Goal: Entertainment & Leisure: Consume media (video, audio)

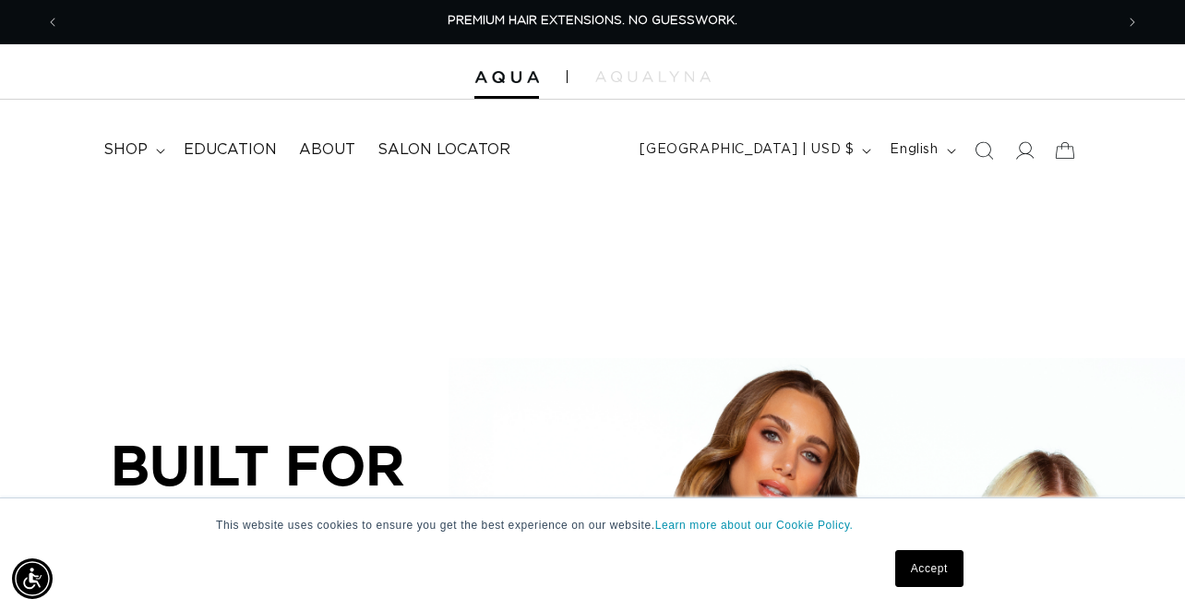
click at [930, 565] on link "Accept" at bounding box center [929, 568] width 68 height 37
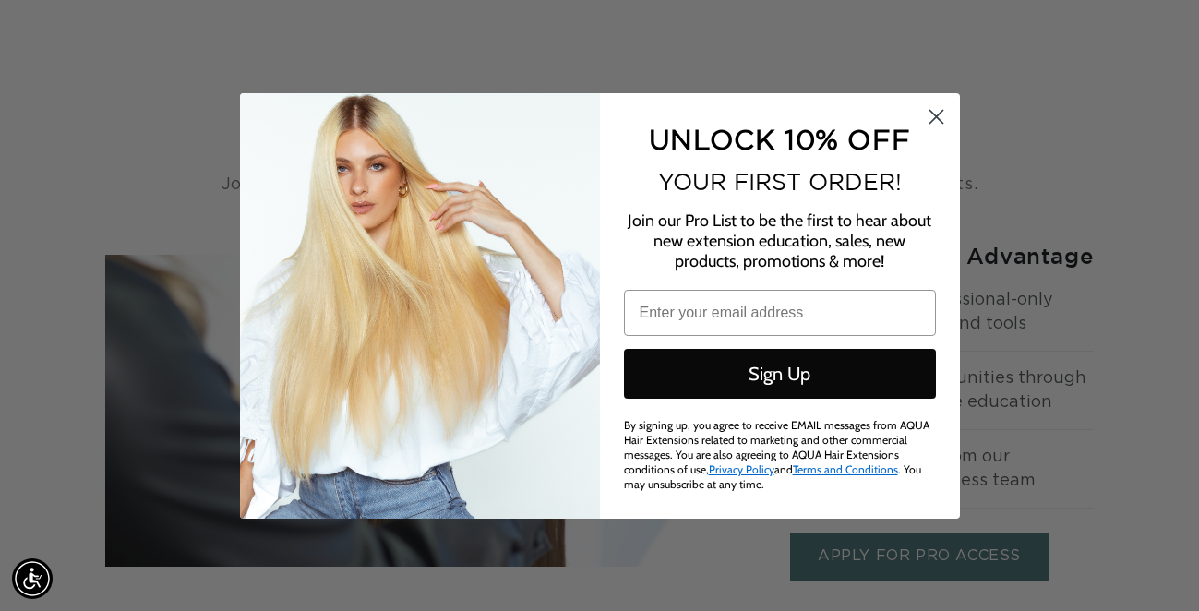
scroll to position [0, 2136]
click at [920, 118] on circle "Close dialog" at bounding box center [935, 116] width 30 height 30
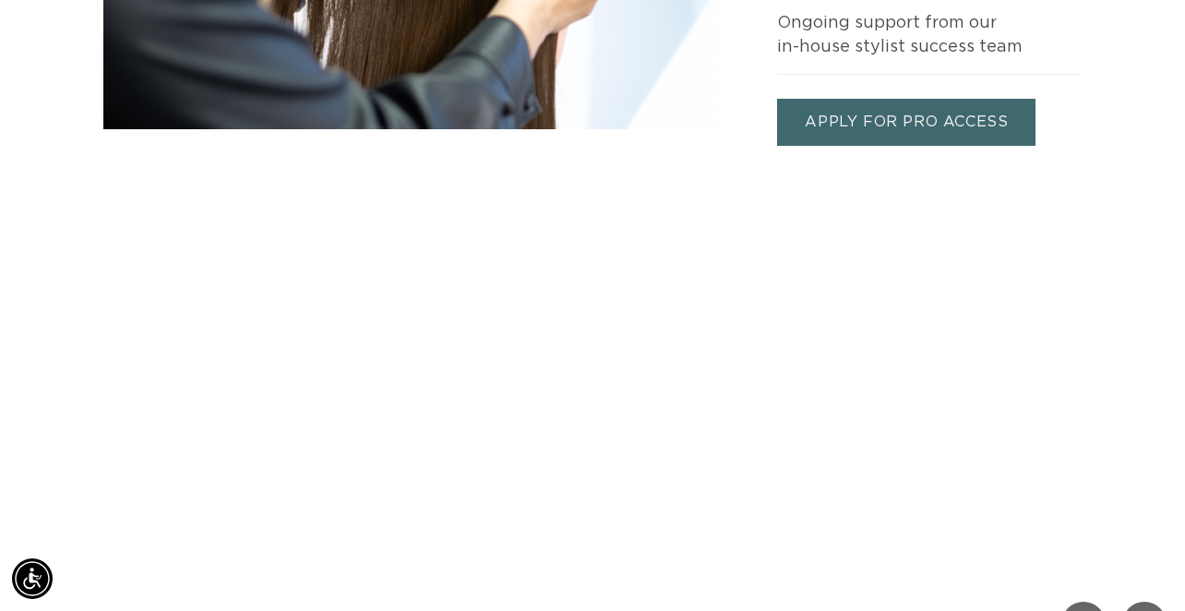
scroll to position [0, 2108]
drag, startPoint x: 597, startPoint y: 435, endPoint x: 507, endPoint y: 164, distance: 285.2
click at [507, 164] on div "Your browser doesn't support HTML5 video. Download the video instead. Your brow…" at bounding box center [592, 451] width 1185 height 611
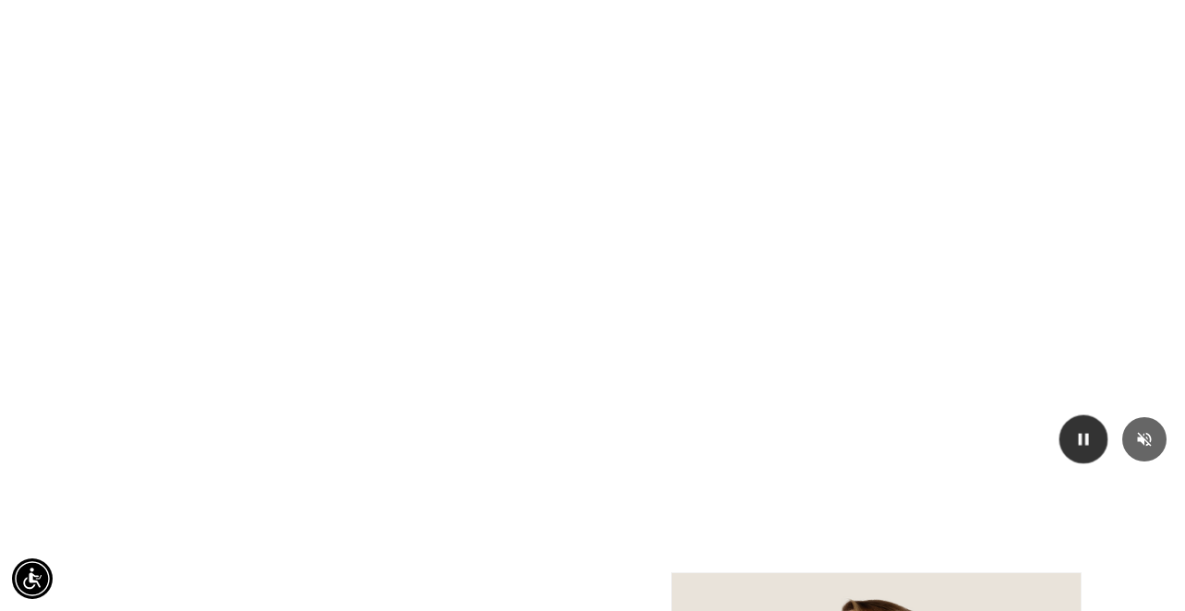
click at [1088, 442] on icon "Play/Pause video" at bounding box center [1084, 439] width 10 height 12
click at [464, 315] on video "Your browser doesn't support HTML5 video. Download the video instead." at bounding box center [592, 243] width 1185 height 473
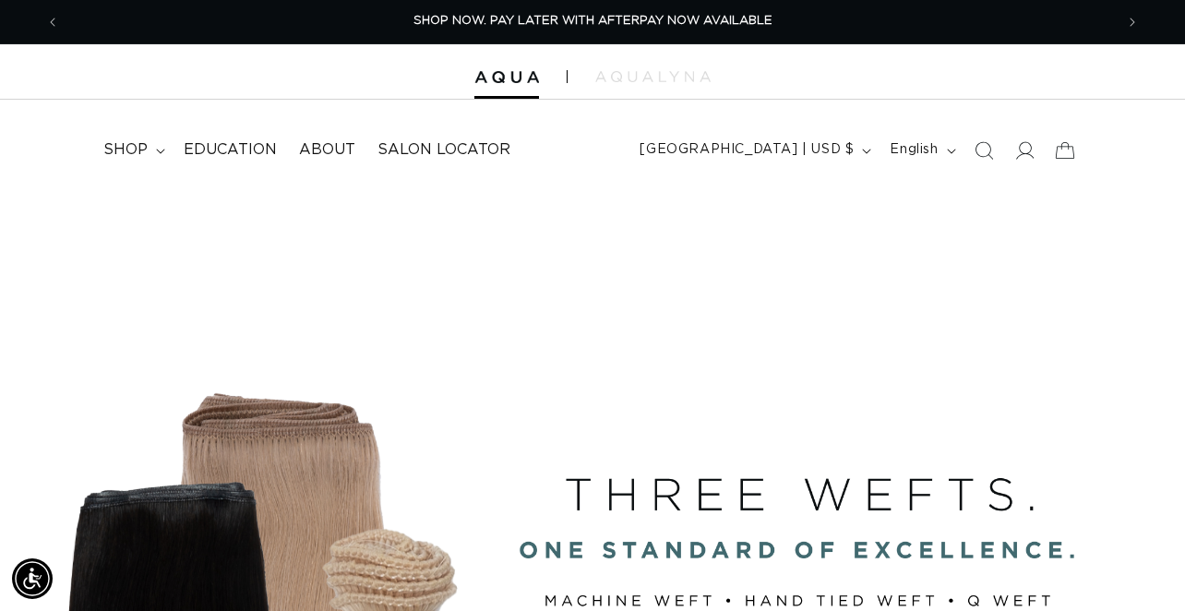
click at [514, 65] on div at bounding box center [592, 71] width 1185 height 55
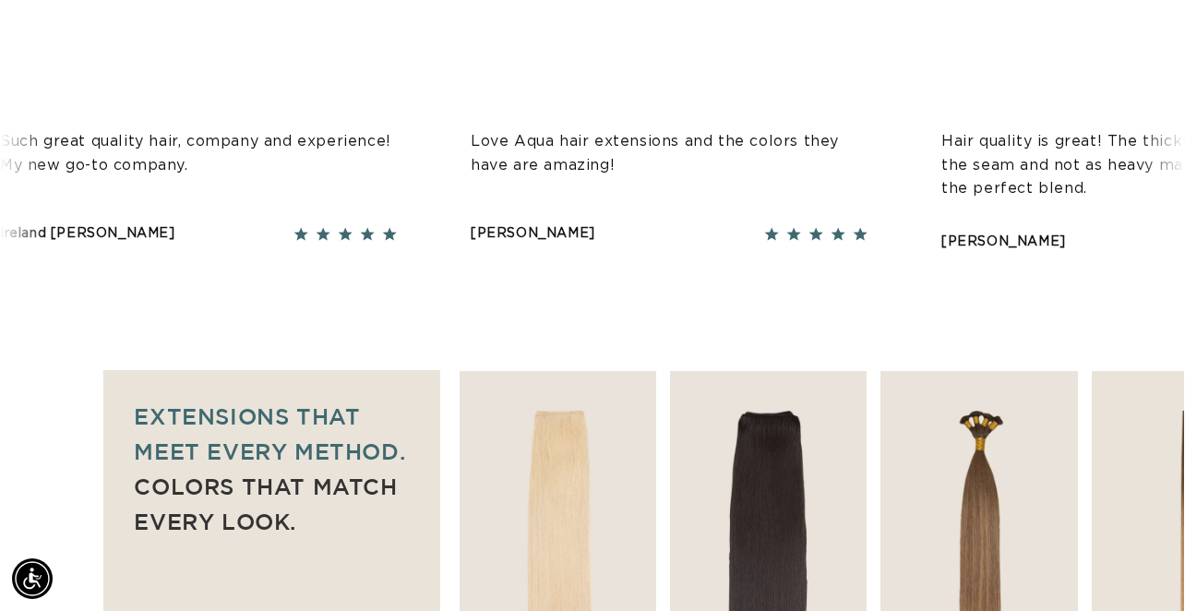
scroll to position [1477, 0]
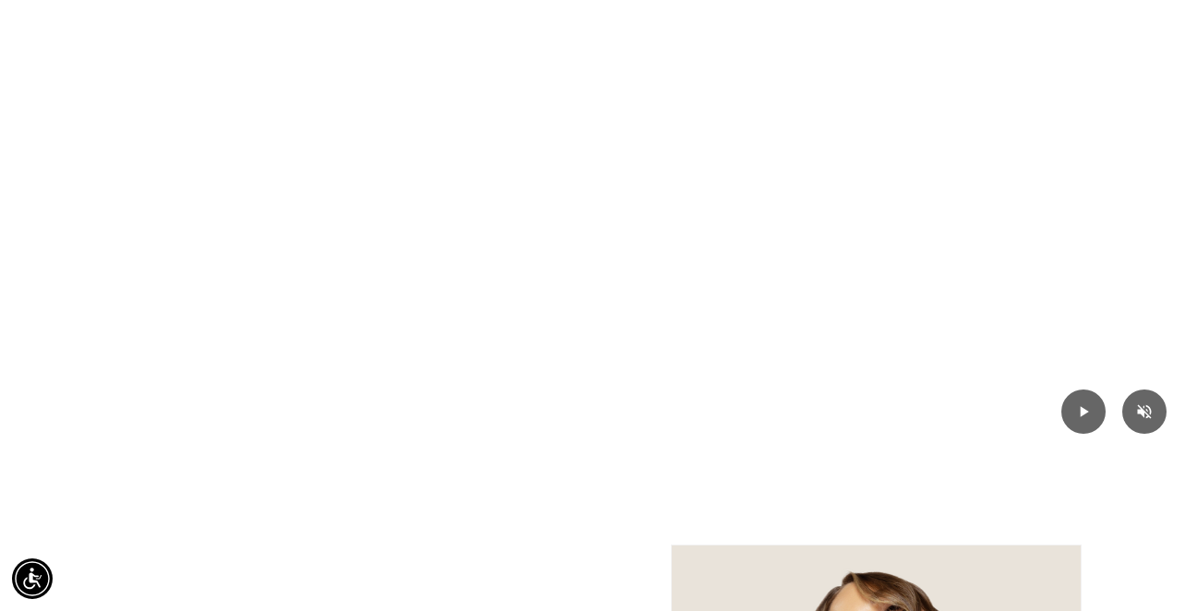
click at [720, 341] on video "Your browser doesn't support HTML5 video. Download the video instead." at bounding box center [592, 216] width 1185 height 473
click at [1085, 415] on icon "Play/Pause video" at bounding box center [1084, 412] width 20 height 20
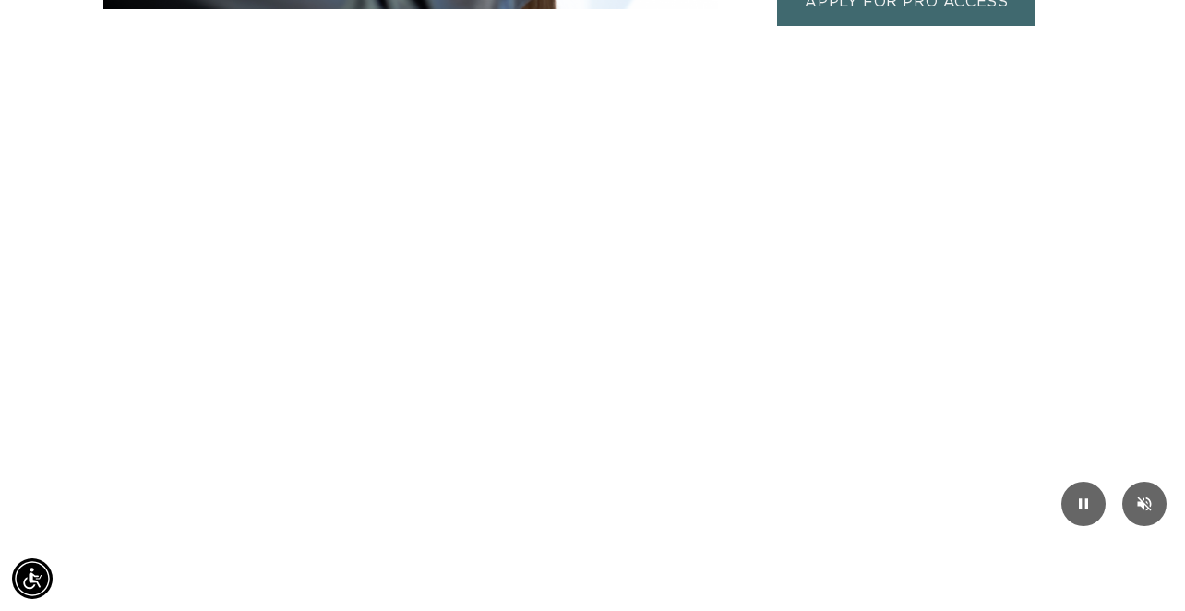
scroll to position [0, 2108]
